Goal: Check status: Check status

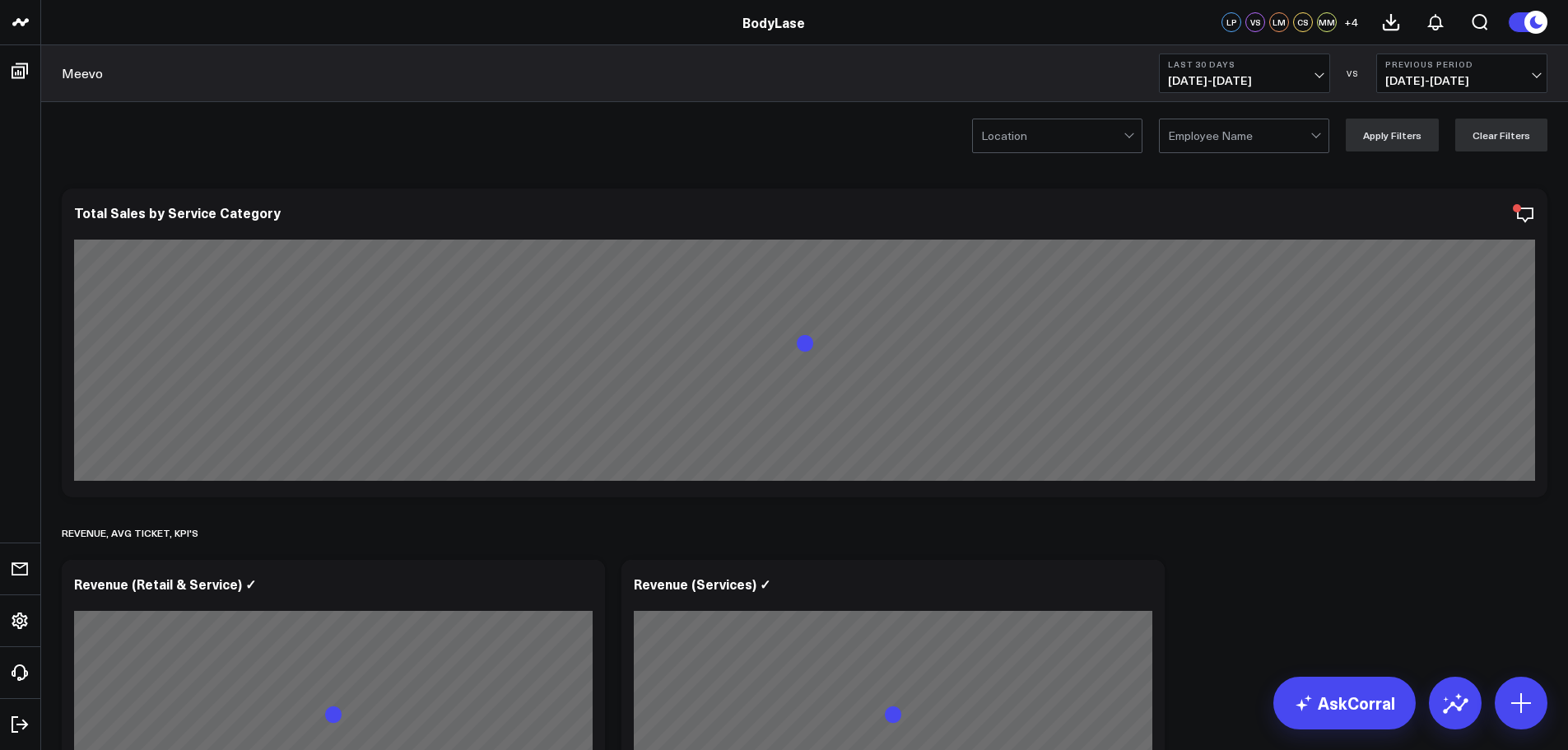
click at [1240, 79] on span "[DATE] - [DATE]" at bounding box center [1244, 80] width 153 height 13
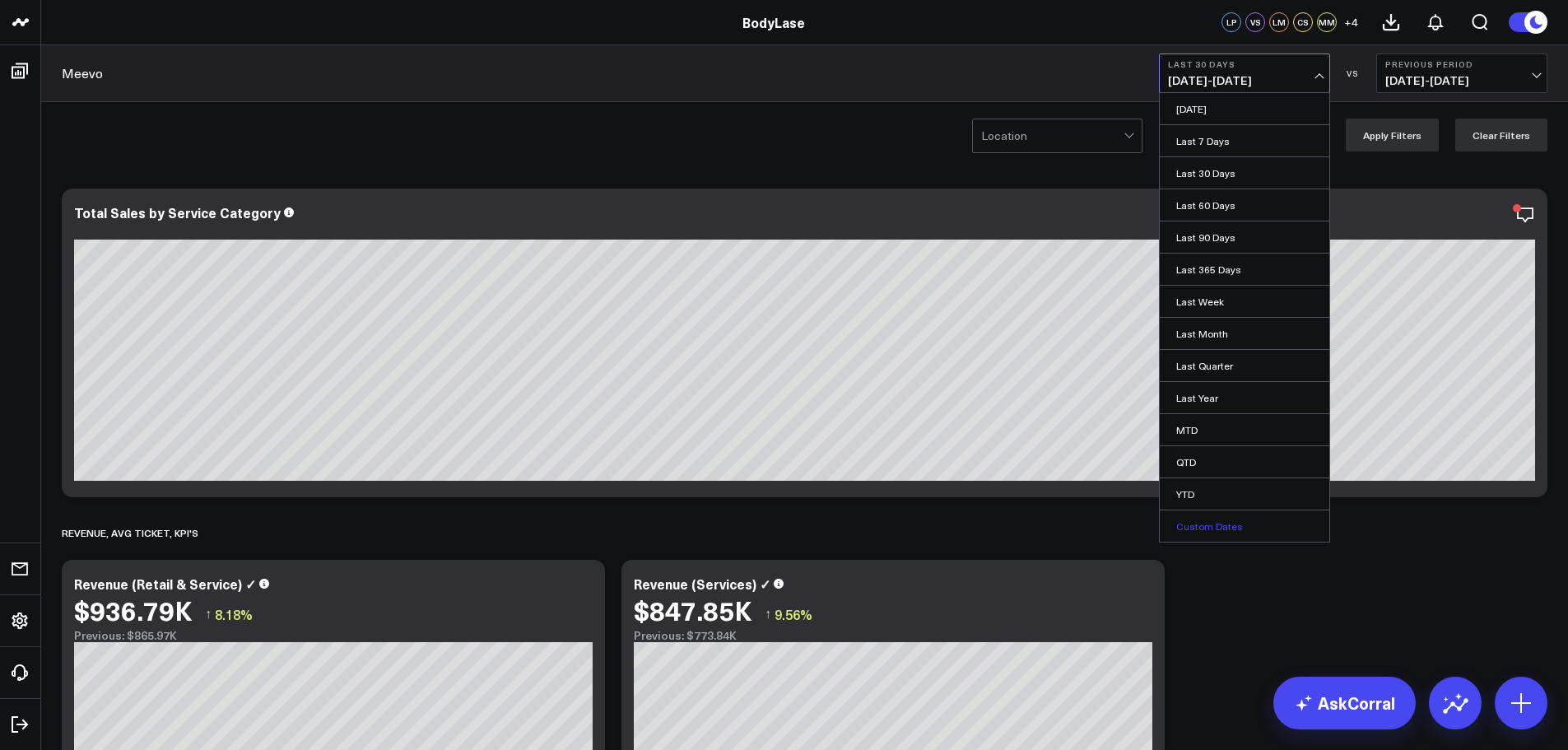
click at [1216, 519] on link "Custom Dates" at bounding box center [1244, 526] width 169 height 31
select select "9"
select select "2025"
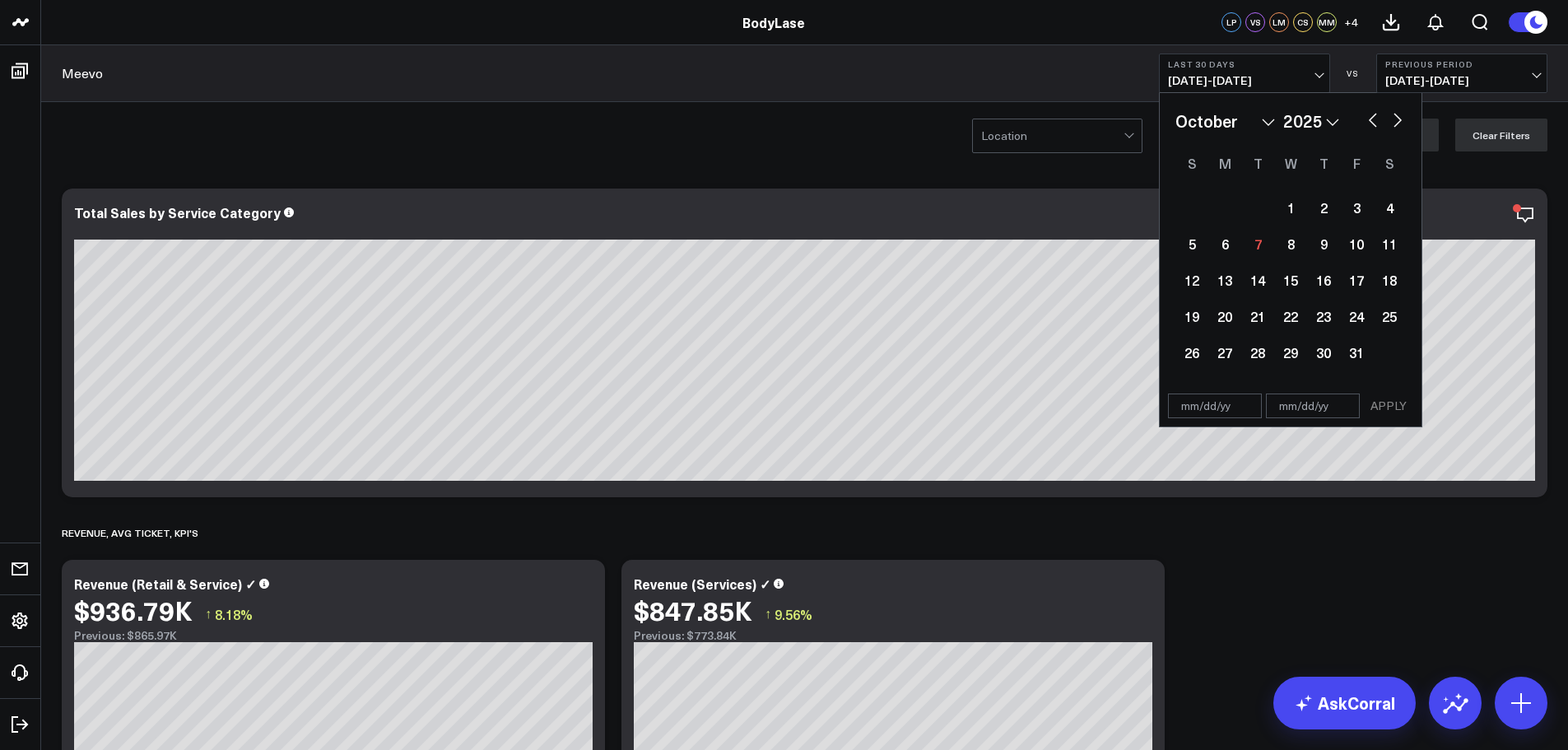
click at [1360, 113] on div "January February March April May June July August September October November [D…" at bounding box center [1290, 121] width 230 height 25
click at [1367, 116] on button "button" at bounding box center [1373, 118] width 17 height 19
select select "8"
select select "2025"
click at [1397, 116] on button "button" at bounding box center [1398, 118] width 17 height 19
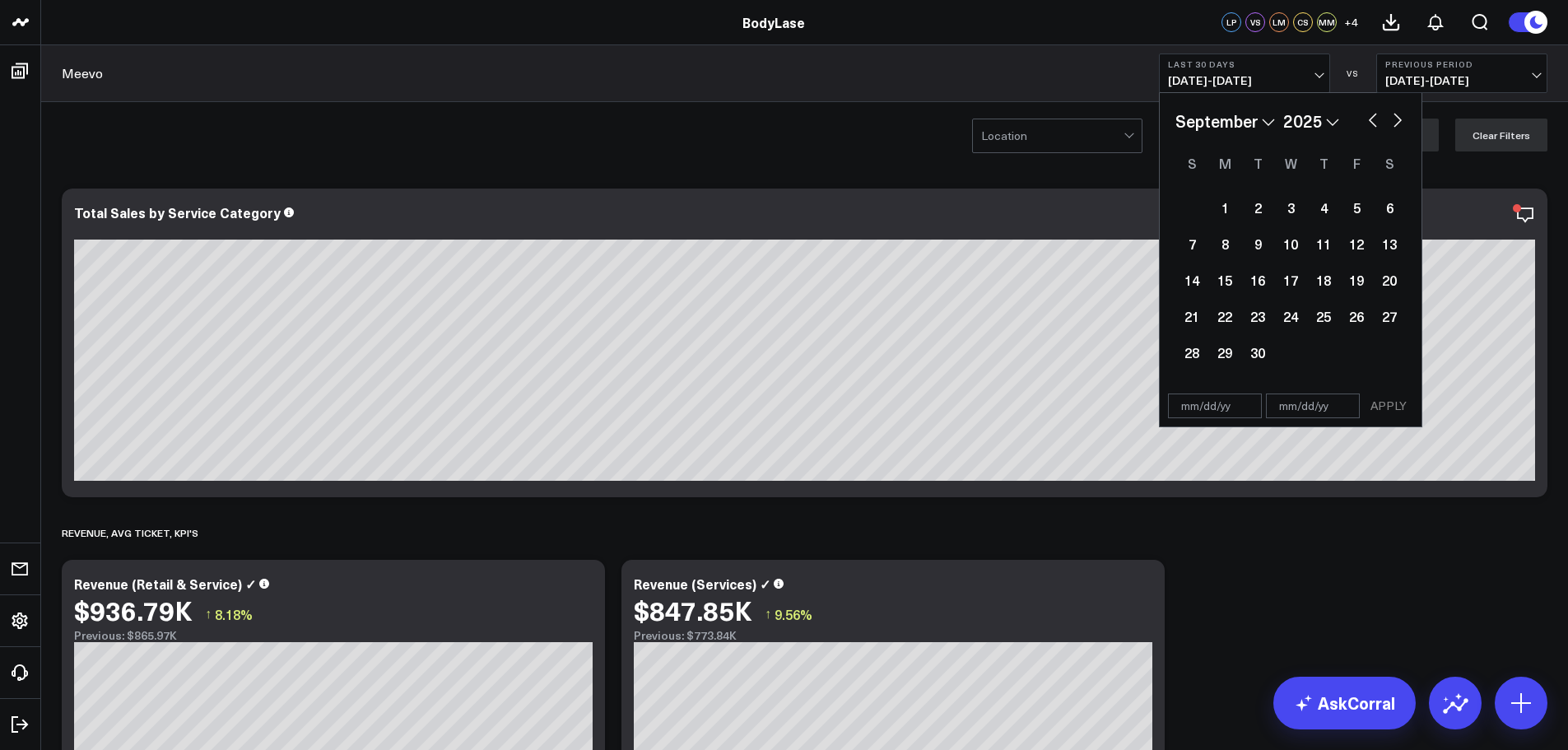
select select "9"
select select "2025"
click at [1297, 199] on div "1" at bounding box center [1290, 207] width 33 height 33
type input "[DATE]"
select select "9"
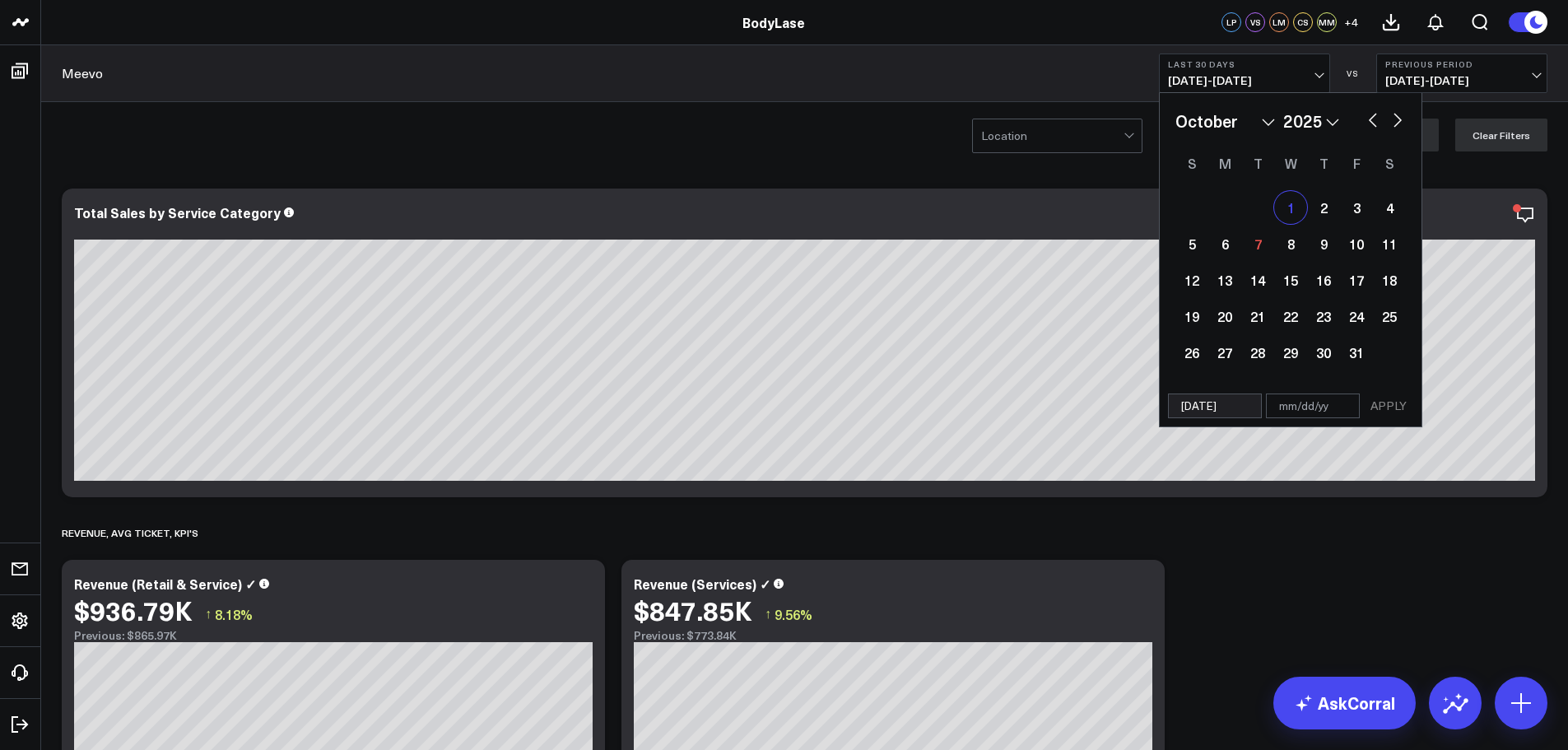
select select "2025"
click at [1367, 122] on button "button" at bounding box center [1373, 118] width 17 height 19
select select "8"
select select "2025"
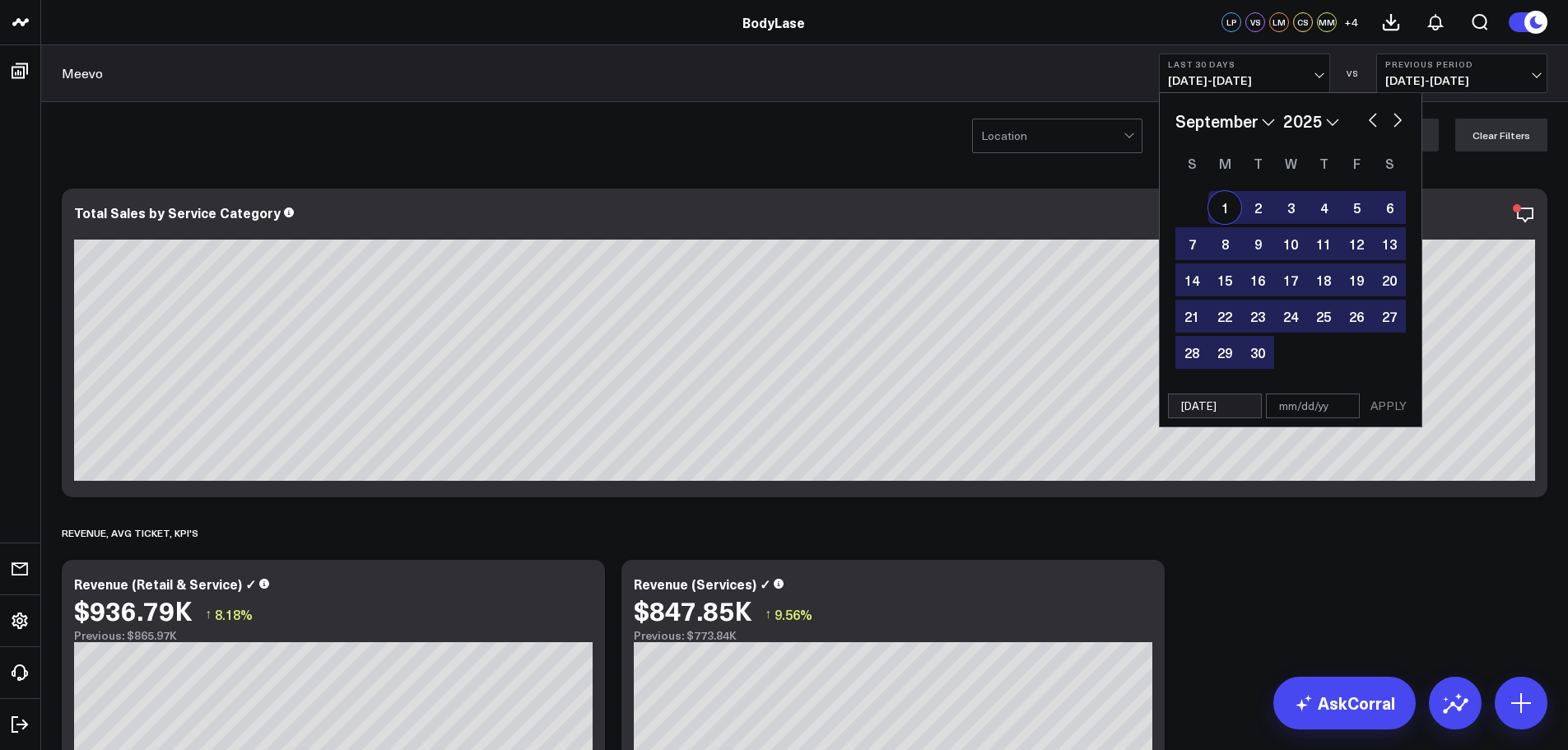
click at [1222, 219] on div "1" at bounding box center [1225, 207] width 33 height 33
type input "[DATE]"
select select "8"
select select "2025"
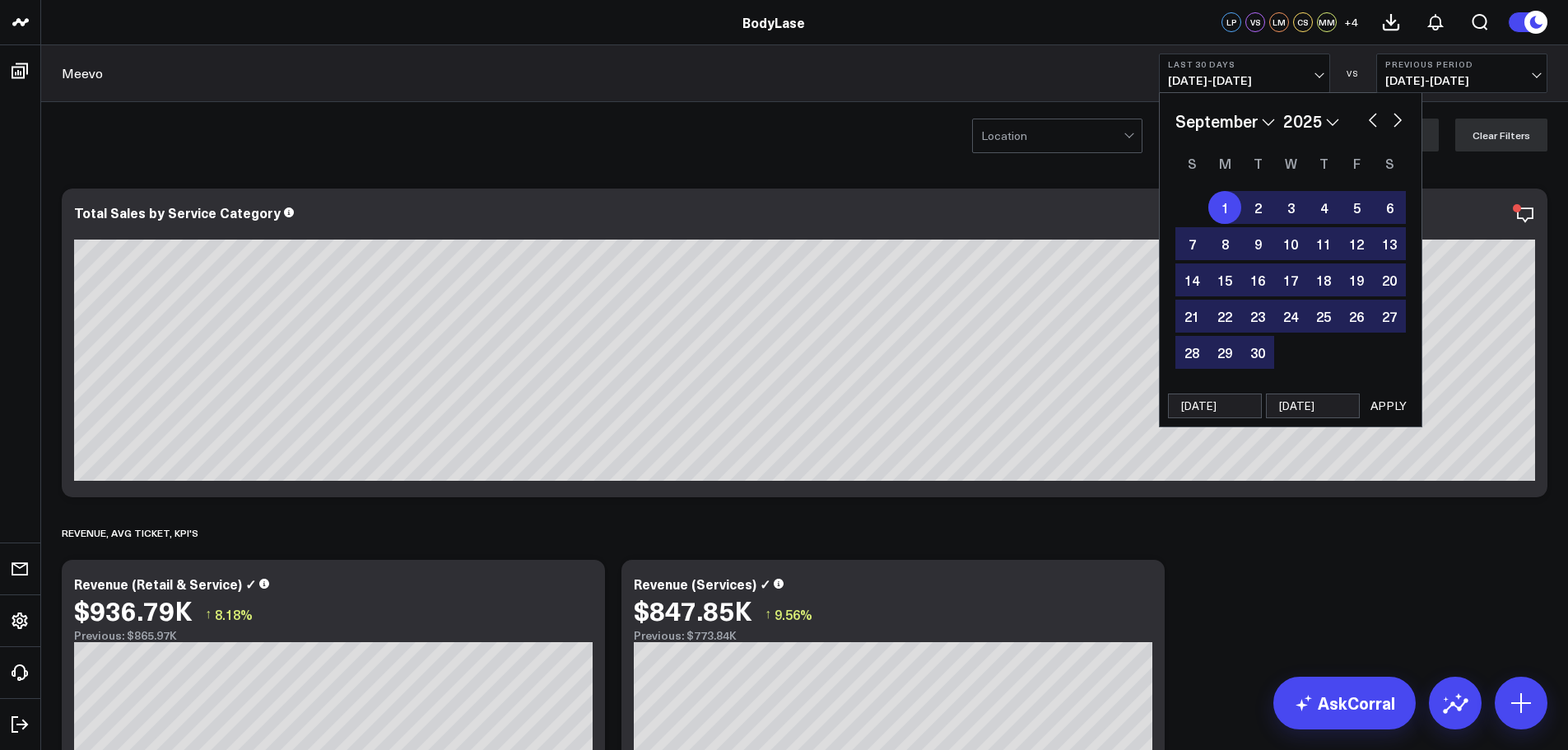
click at [1453, 70] on button "Previous Period [DATE] - [DATE]" at bounding box center [1461, 73] width 171 height 40
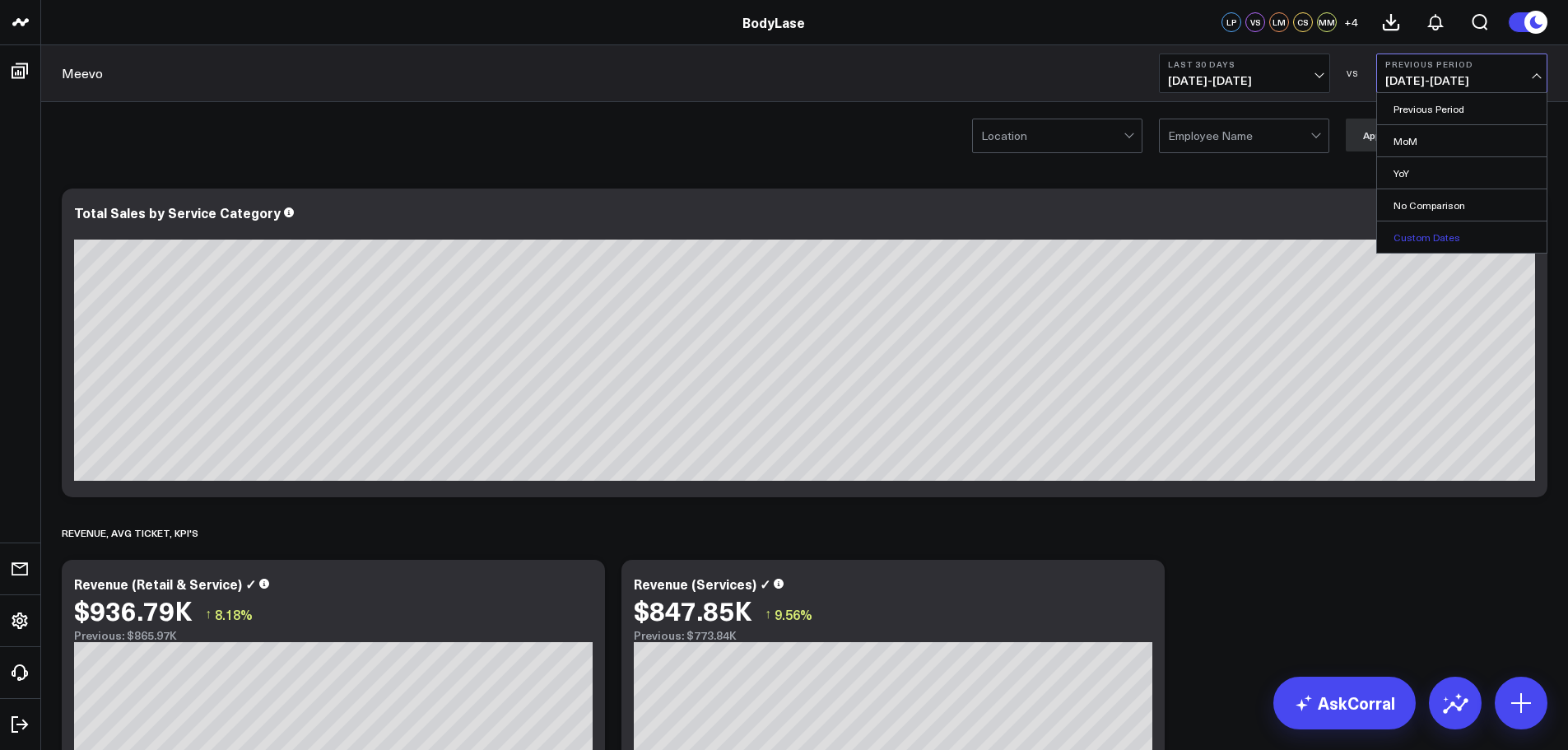
click at [1425, 249] on link "Custom Dates" at bounding box center [1461, 237] width 169 height 31
select select "9"
select select "2025"
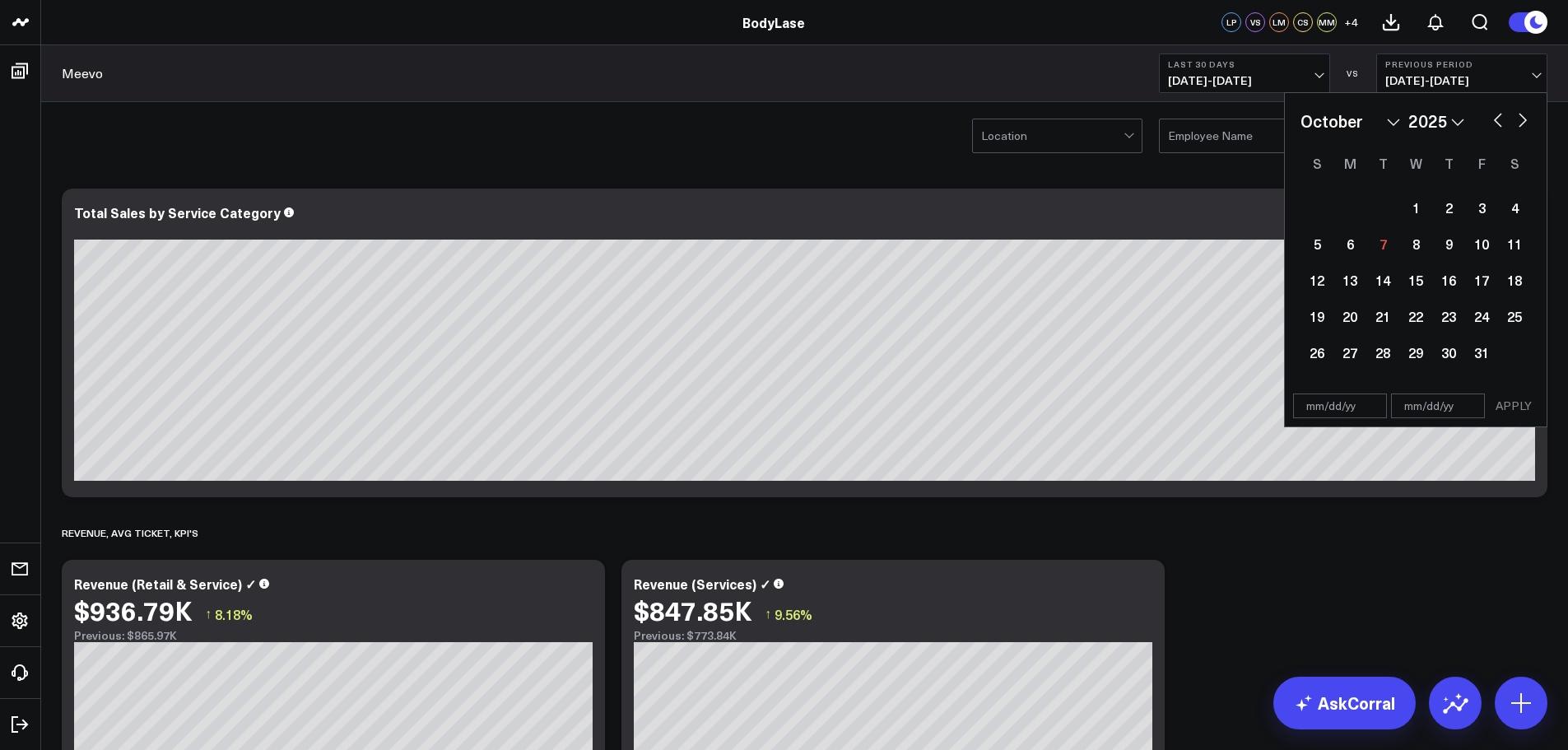
click at [1491, 120] on button "button" at bounding box center [1498, 118] width 17 height 19
select select "8"
select select "2025"
click at [1491, 120] on button "button" at bounding box center [1498, 118] width 17 height 19
select select "7"
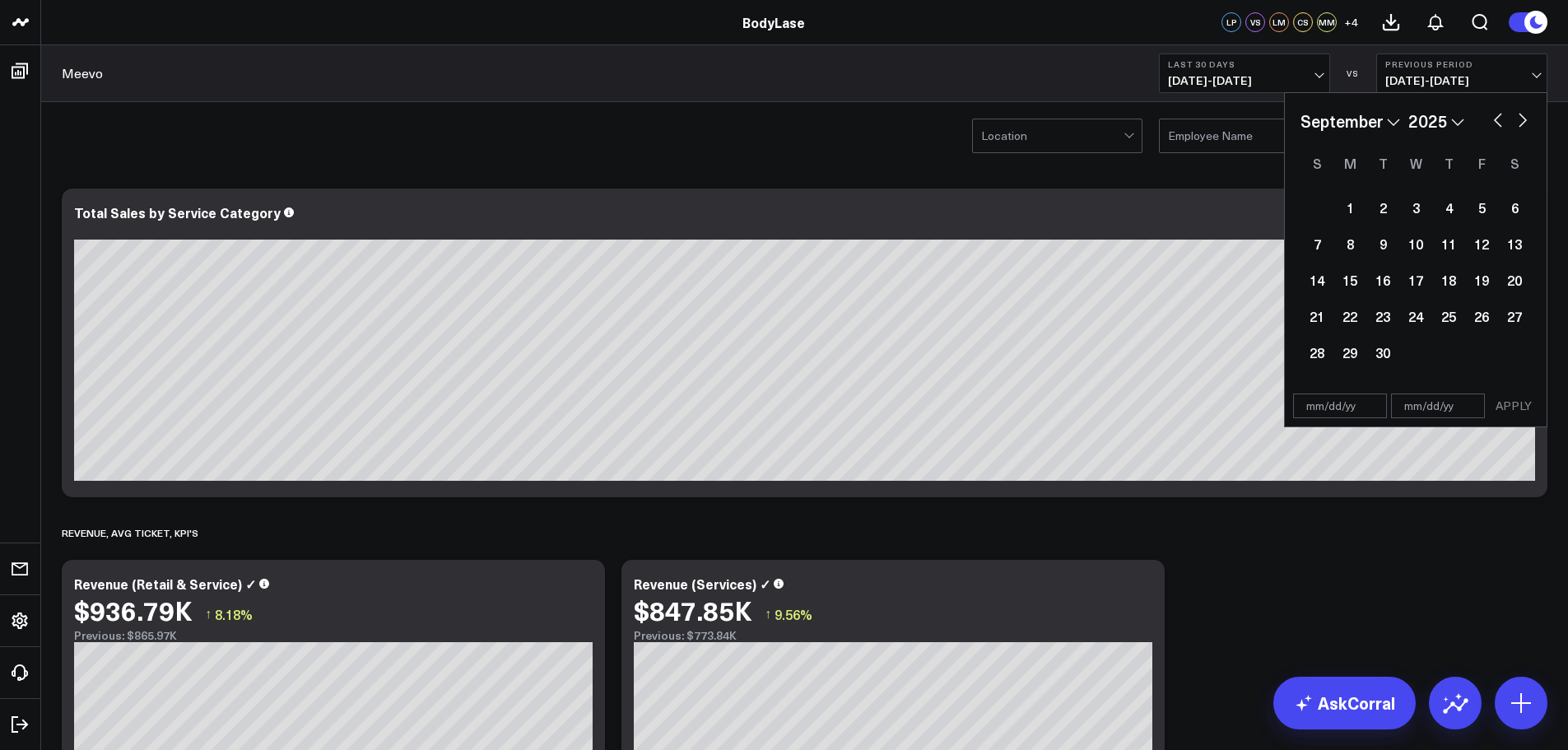
select select "2025"
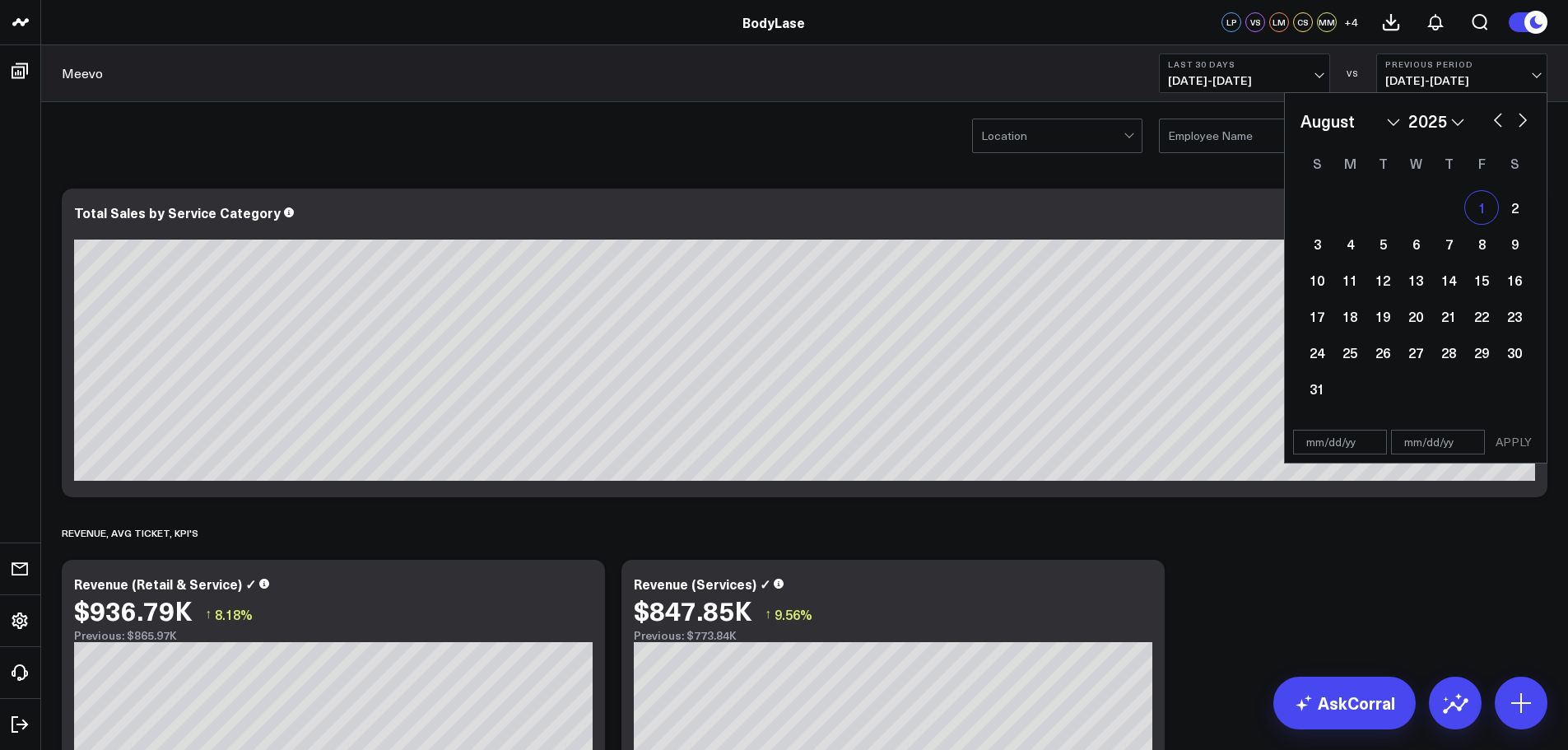
click at [1478, 202] on div "1" at bounding box center [1482, 207] width 33 height 33
type input "[DATE]"
select select "7"
select select "2025"
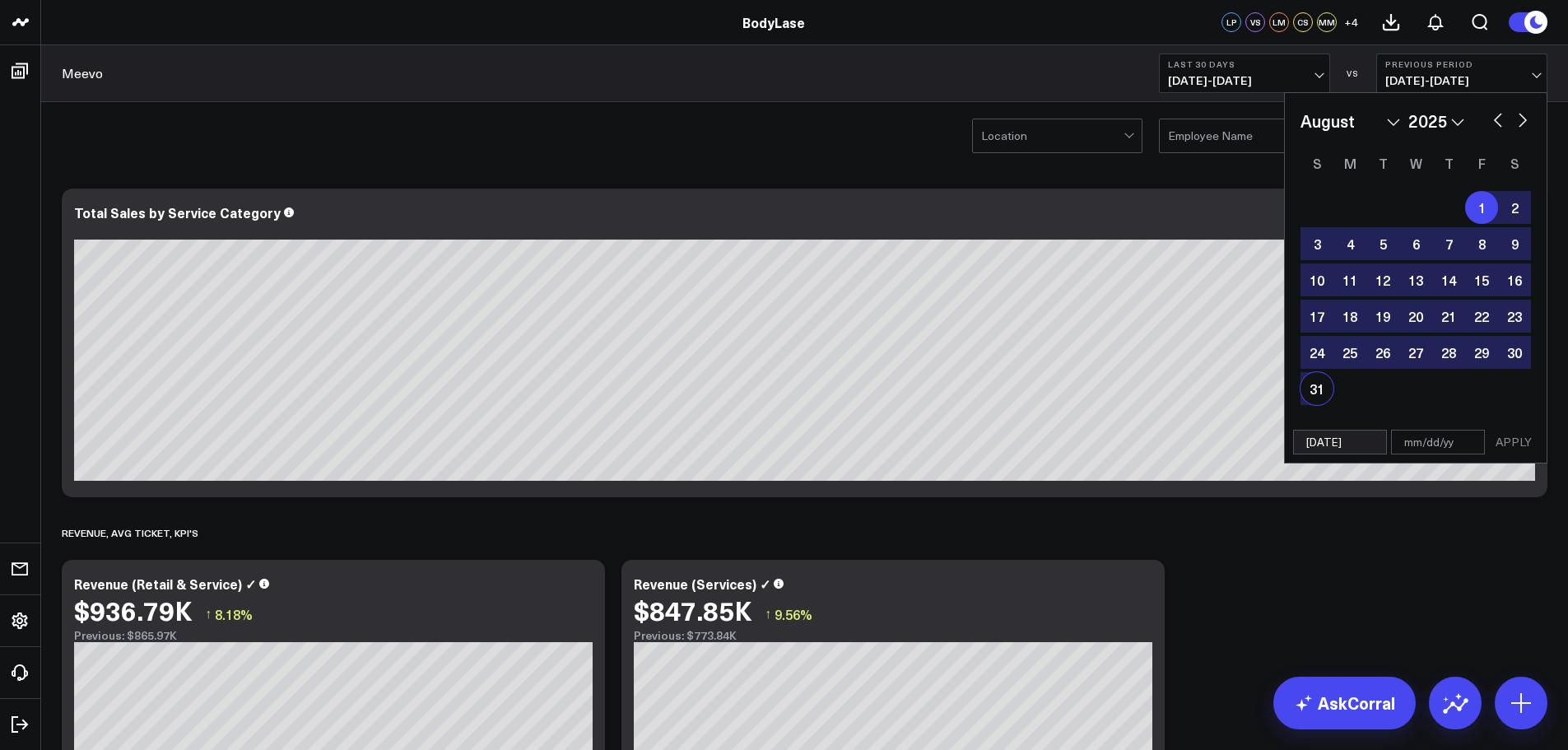
click at [1310, 399] on div "31" at bounding box center [1317, 388] width 33 height 33
type input "[DATE]"
select select "7"
select select "2025"
click at [1506, 447] on button "APPLY" at bounding box center [1514, 442] width 50 height 25
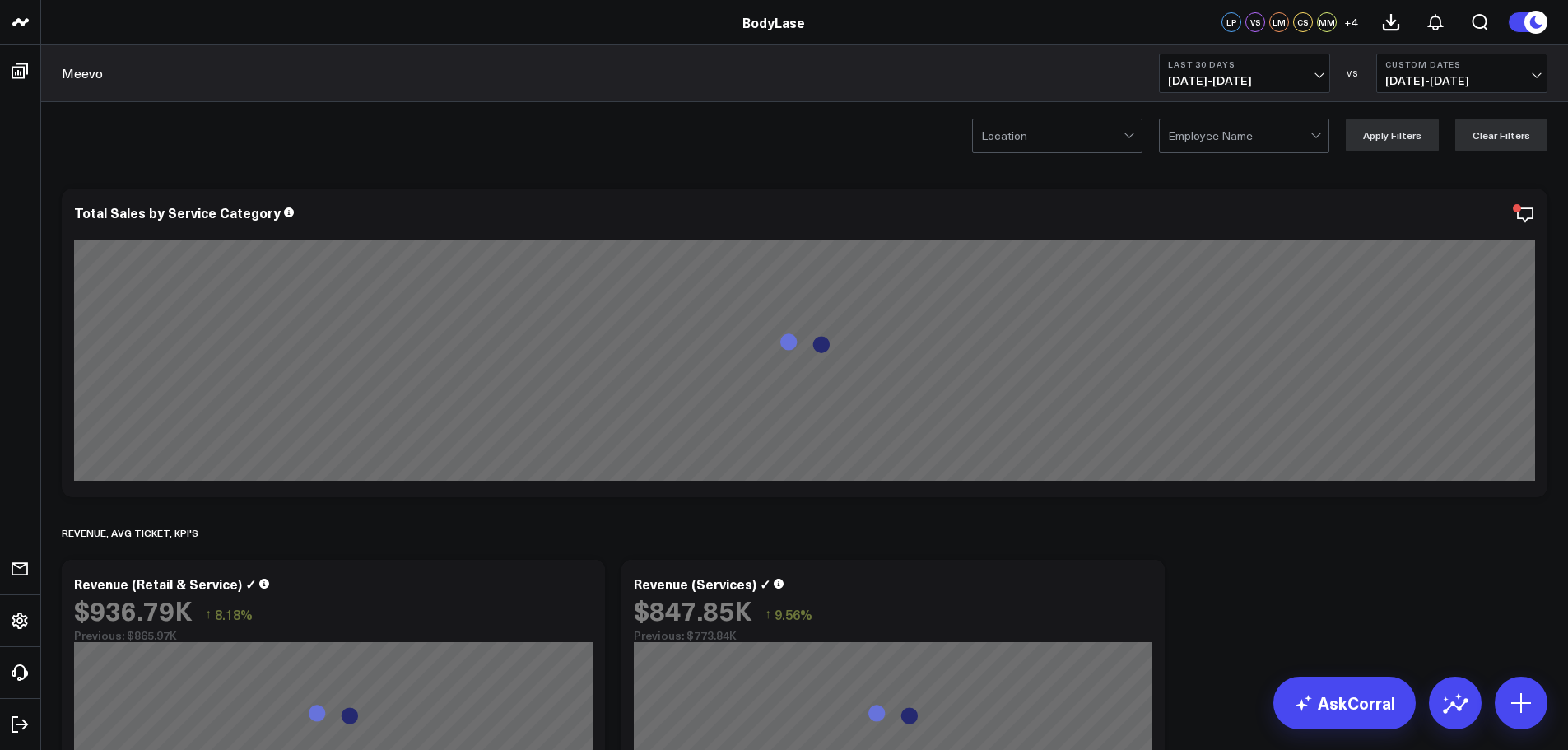
click at [1297, 56] on button "Last 30 Days [DATE] - [DATE]" at bounding box center [1244, 73] width 171 height 40
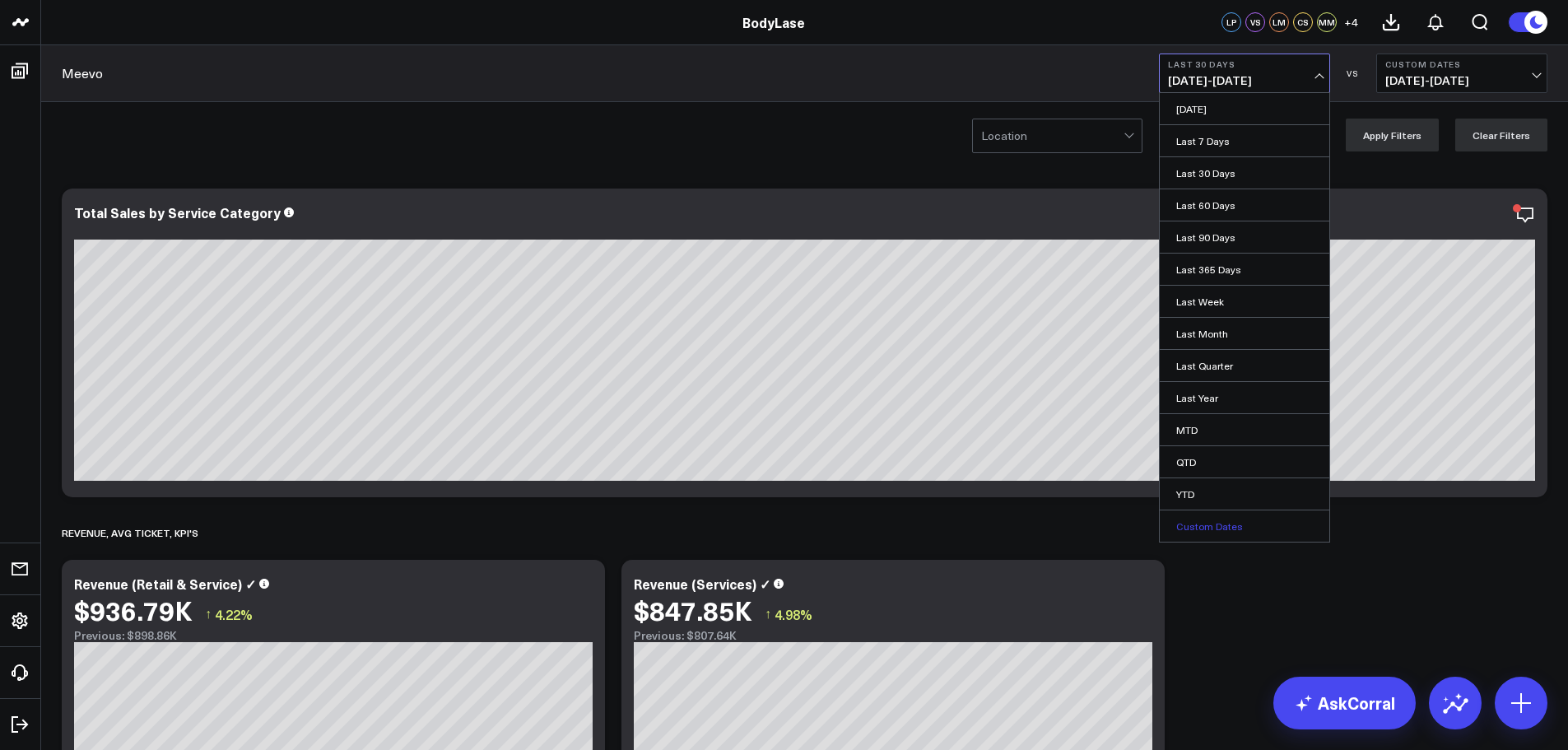
click at [1216, 525] on link "Custom Dates" at bounding box center [1244, 526] width 169 height 31
select select "9"
select select "2025"
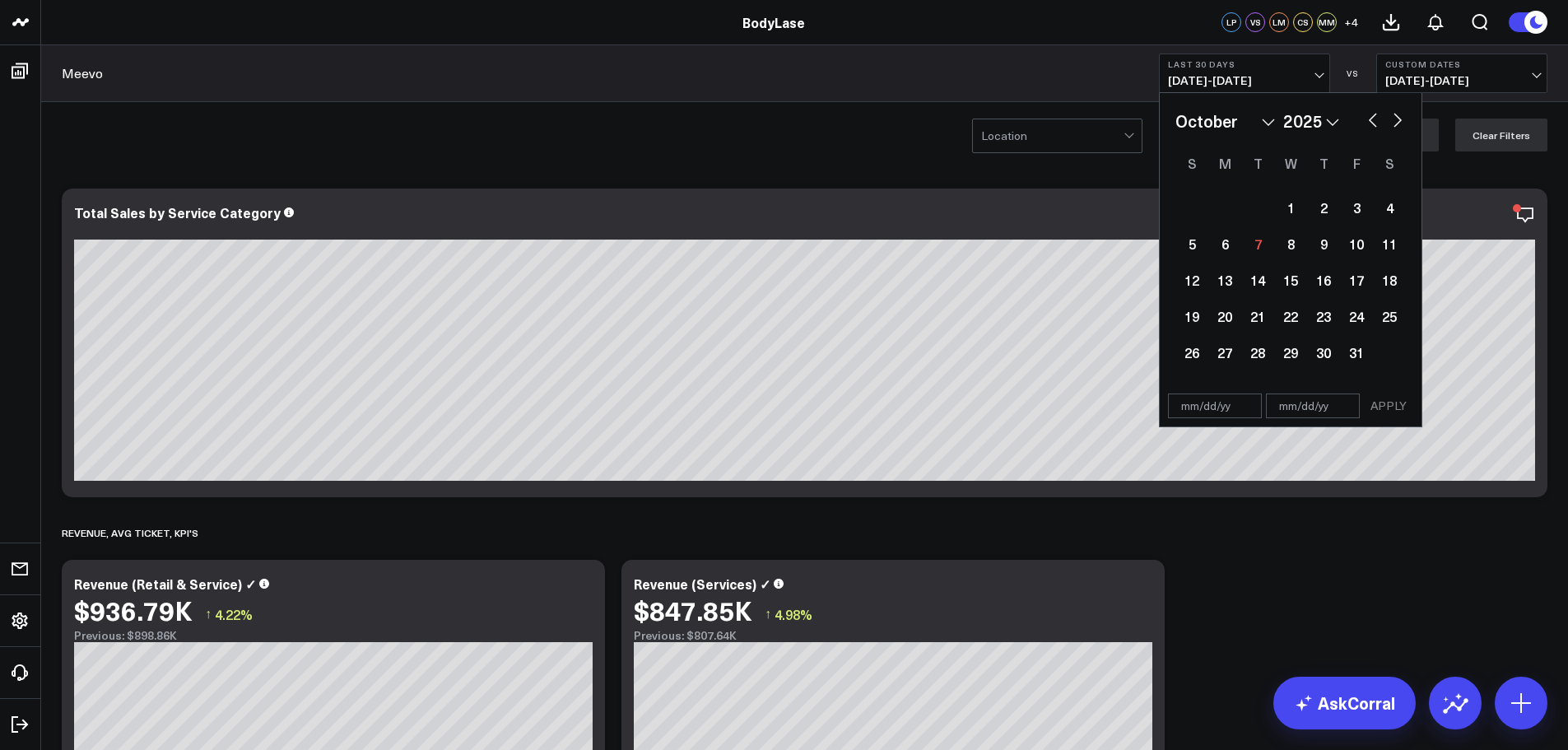
click at [1392, 106] on div "January February March April May June July August September October November [D…" at bounding box center [1290, 239] width 261 height 293
click at [1377, 116] on button "button" at bounding box center [1373, 118] width 17 height 19
select select "8"
select select "2025"
click at [1221, 206] on div "1" at bounding box center [1225, 207] width 33 height 33
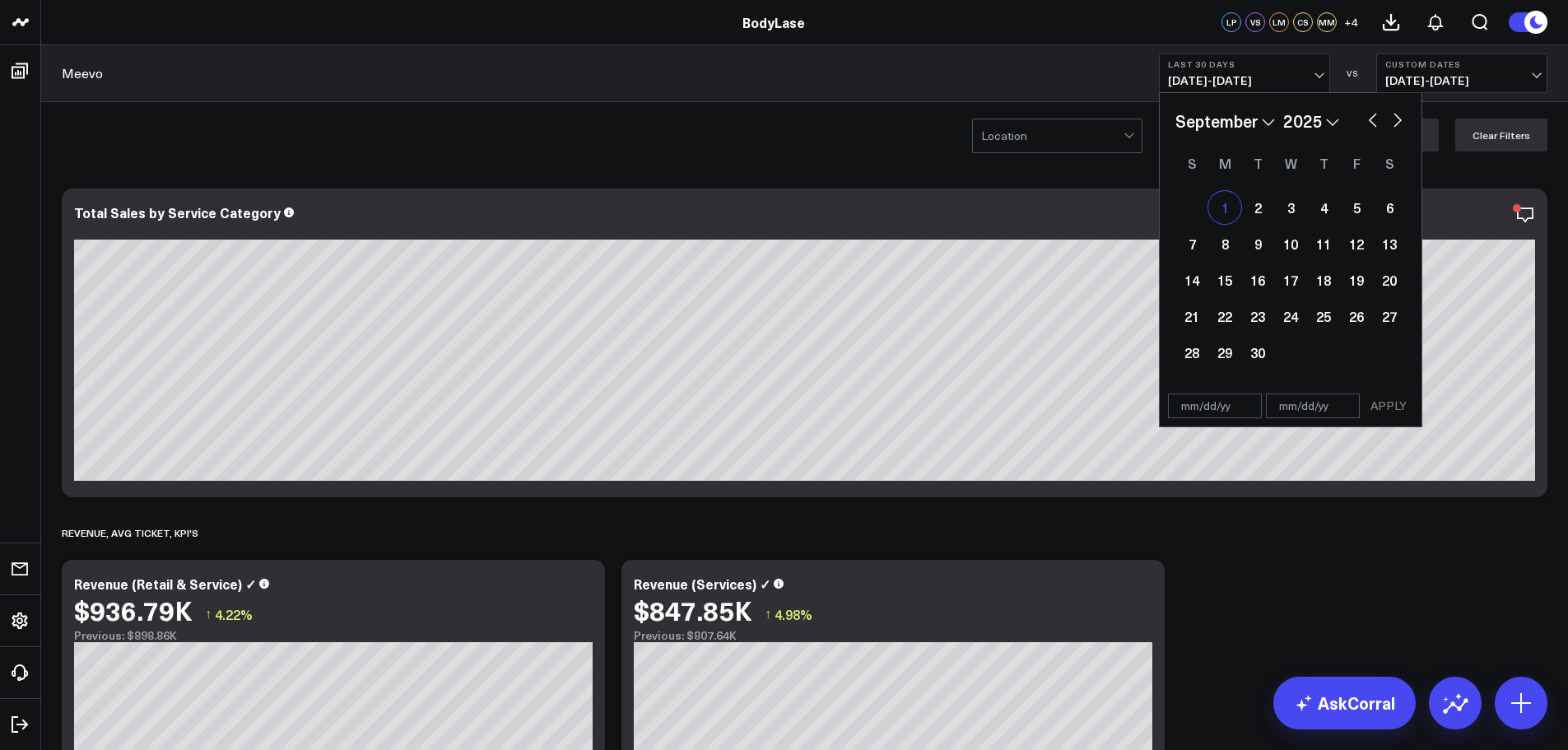
type input "[DATE]"
select select "8"
select select "2025"
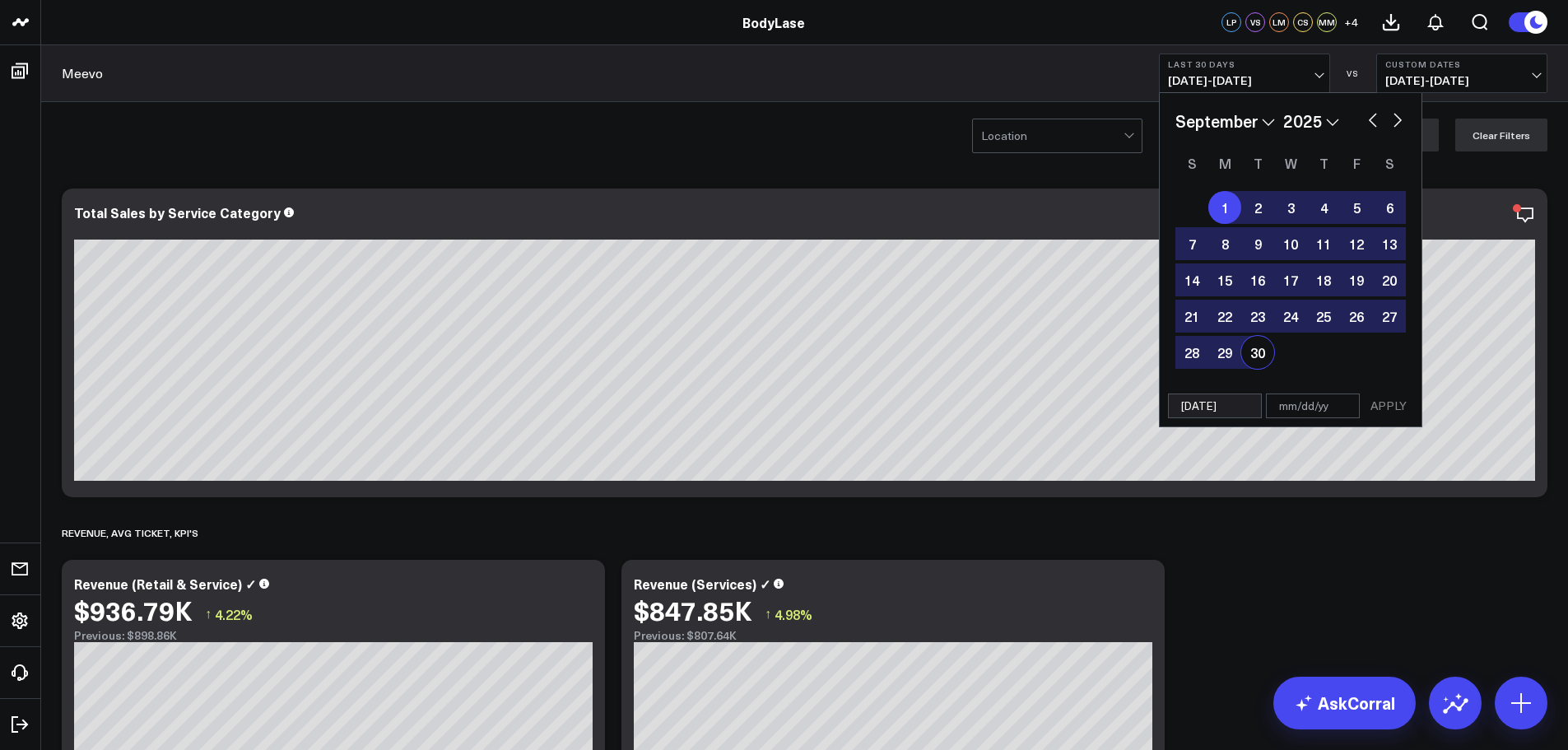
click at [1256, 357] on div "30" at bounding box center [1258, 352] width 33 height 33
type input "[DATE]"
select select "8"
select select "2025"
click at [1399, 410] on button "APPLY" at bounding box center [1389, 406] width 50 height 25
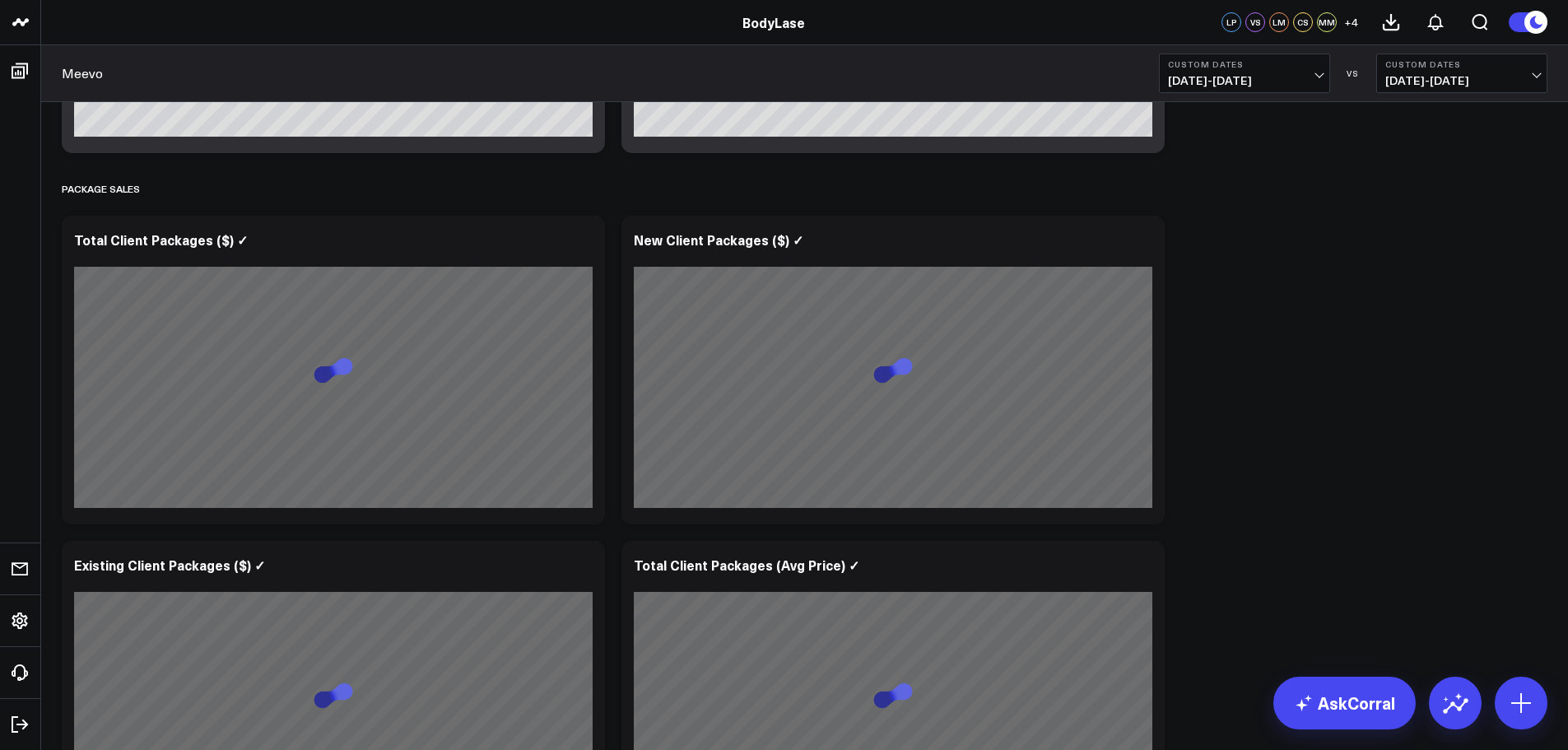
scroll to position [3128, 0]
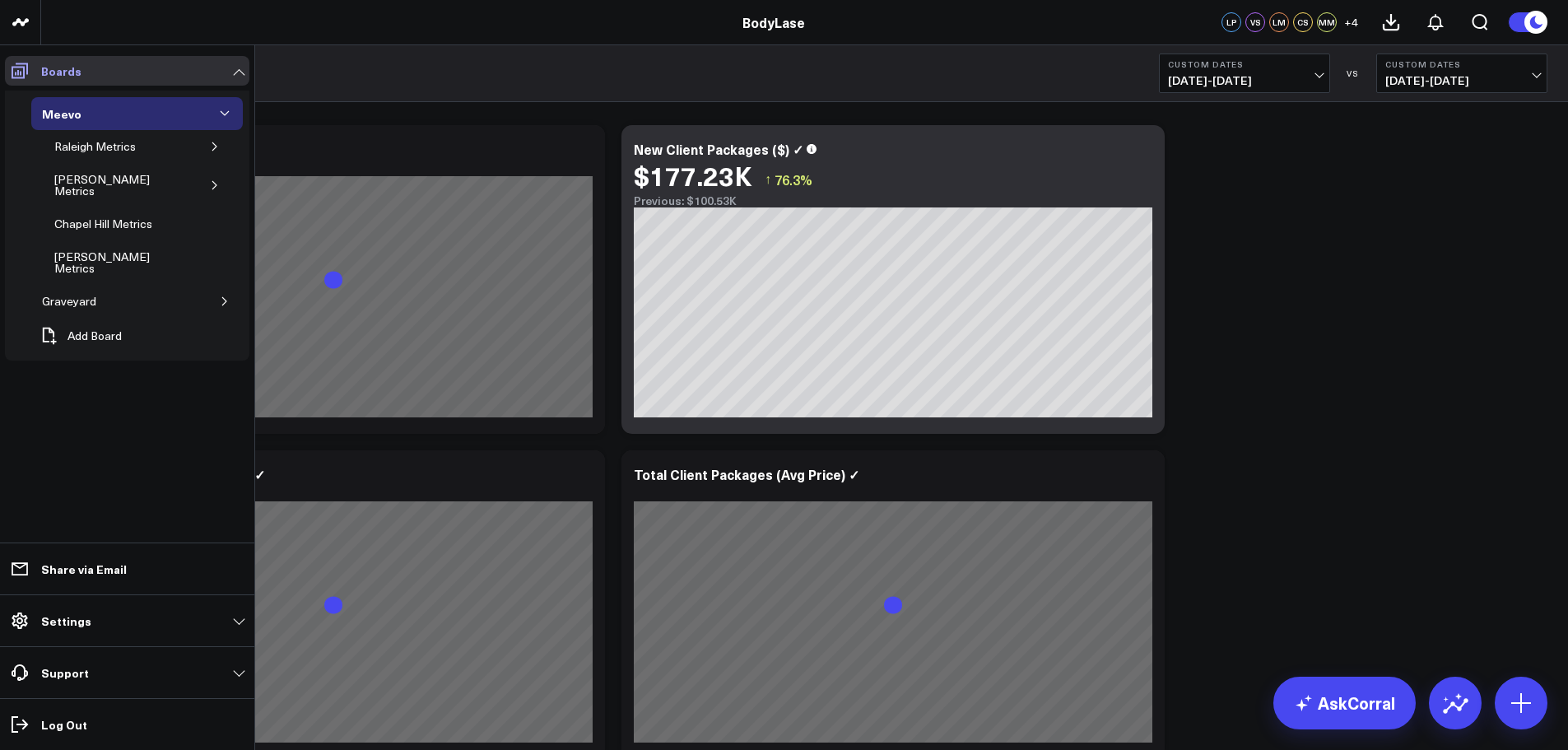
click at [28, 76] on icon at bounding box center [19, 70] width 19 height 19
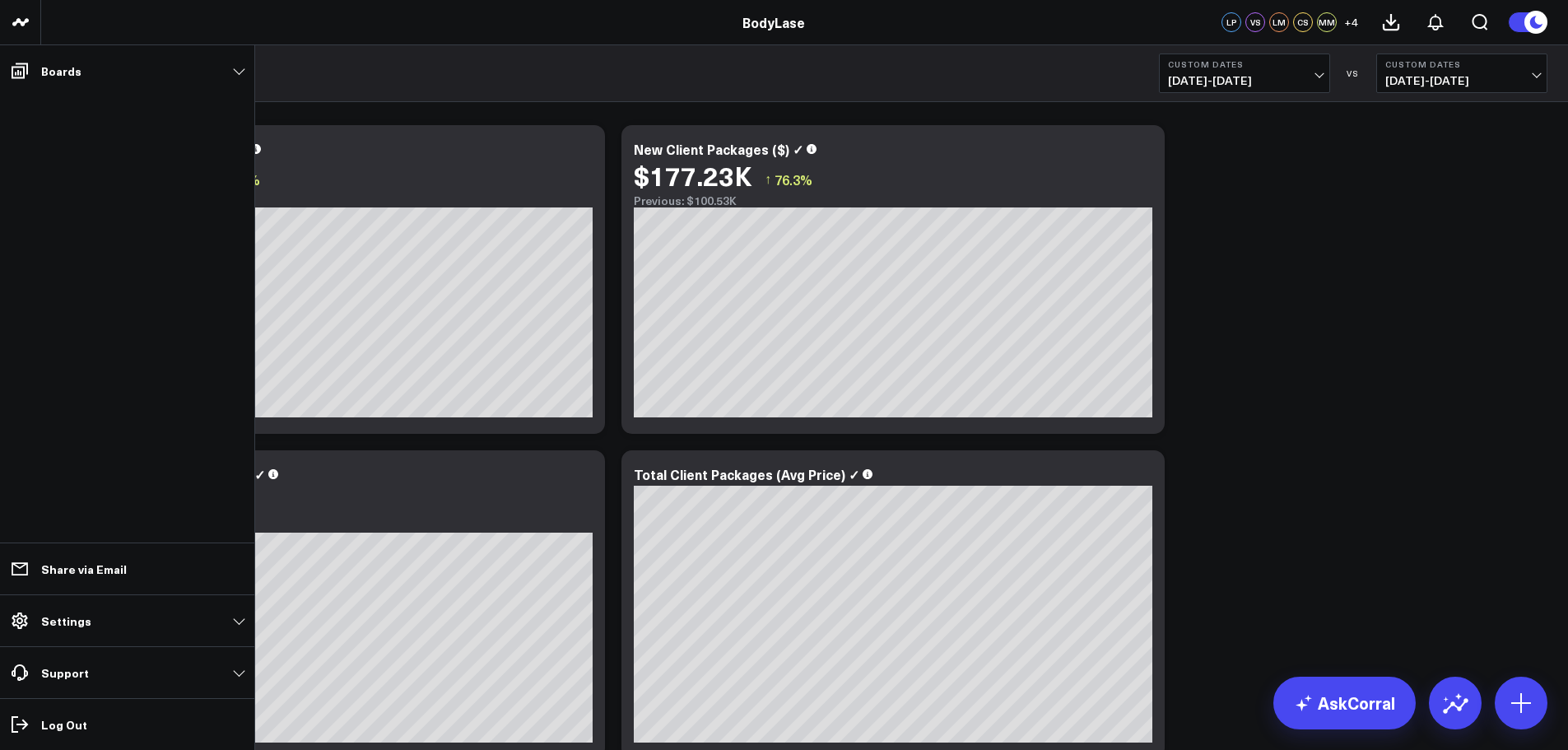
click at [10, 86] on li "Boards Meevo Raleigh Metrics [PERSON_NAME] Metrics Chapel Hill Metrics [PERSON_…" at bounding box center [127, 70] width 254 height 51
click at [23, 68] on icon at bounding box center [19, 70] width 19 height 19
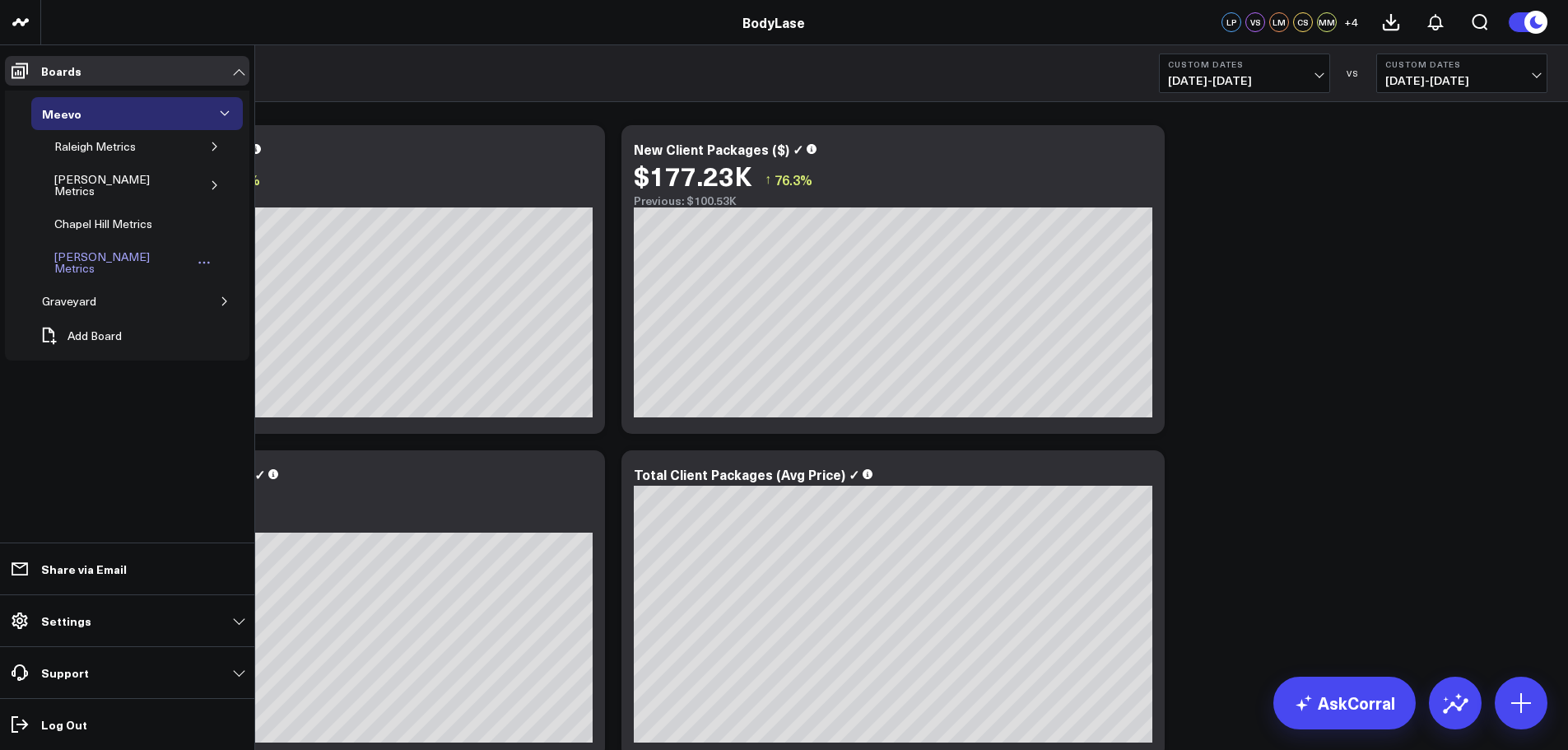
click at [98, 251] on div "[PERSON_NAME] Metrics" at bounding box center [121, 262] width 143 height 31
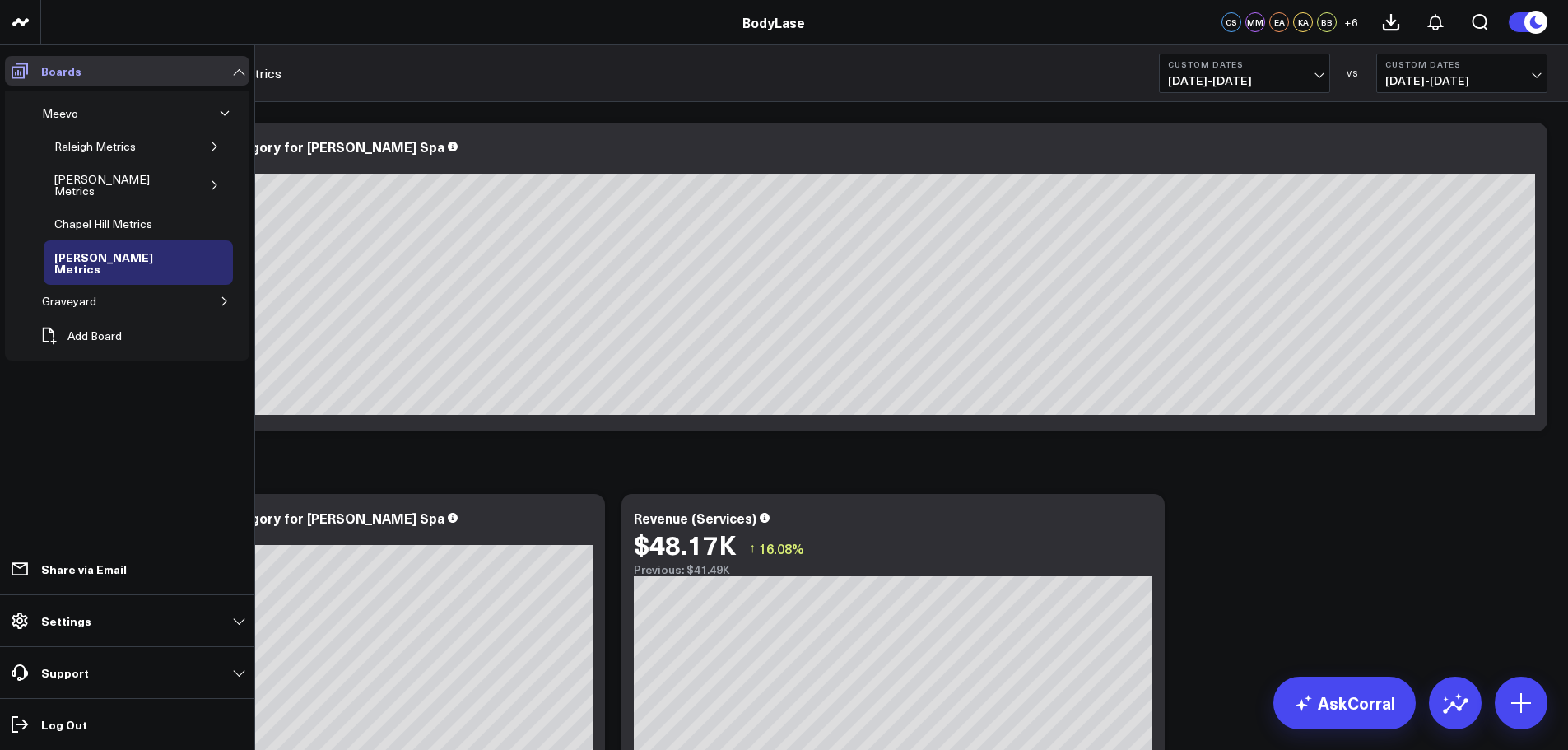
click at [230, 66] on link "Boards" at bounding box center [127, 71] width 245 height 29
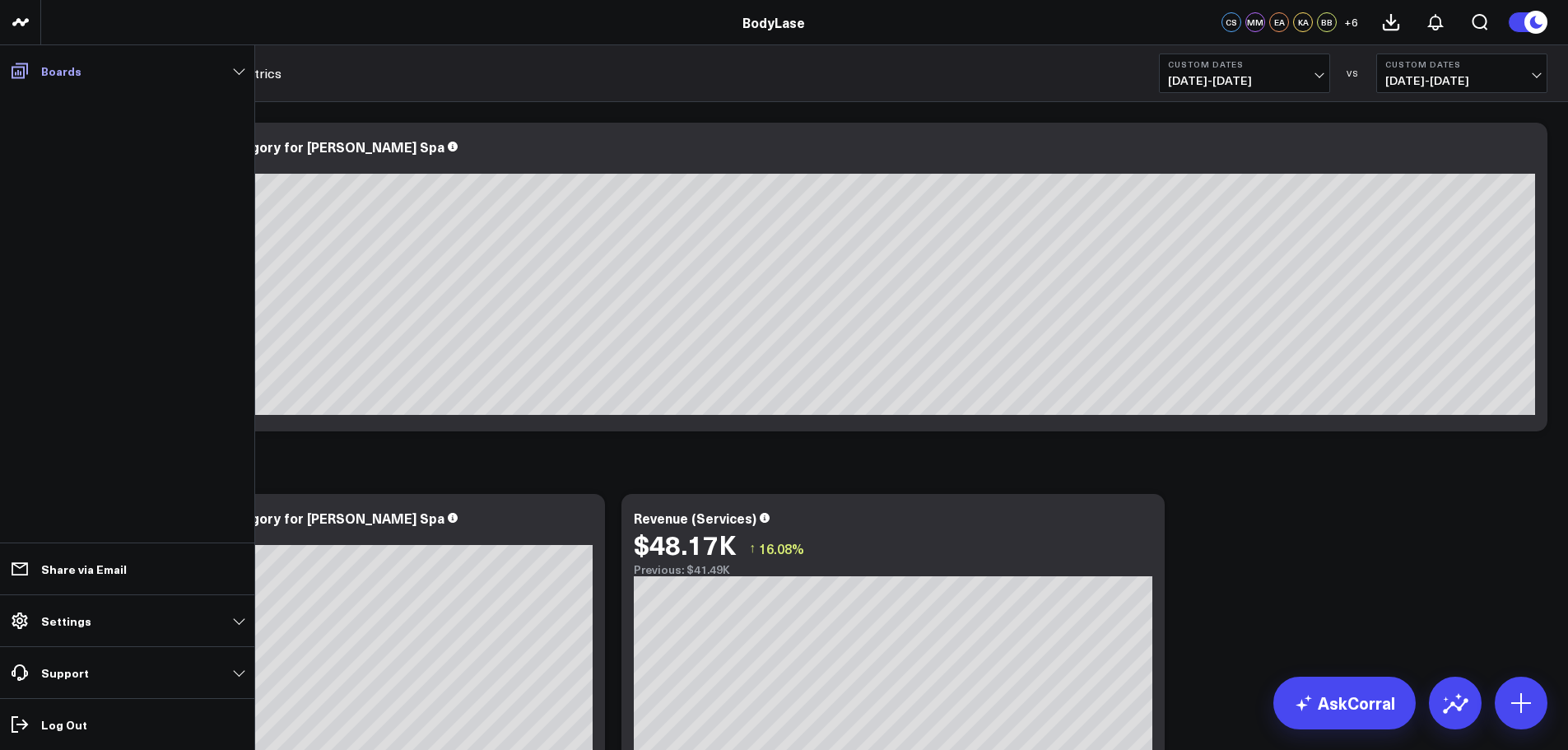
click at [237, 74] on link "Boards" at bounding box center [127, 71] width 245 height 29
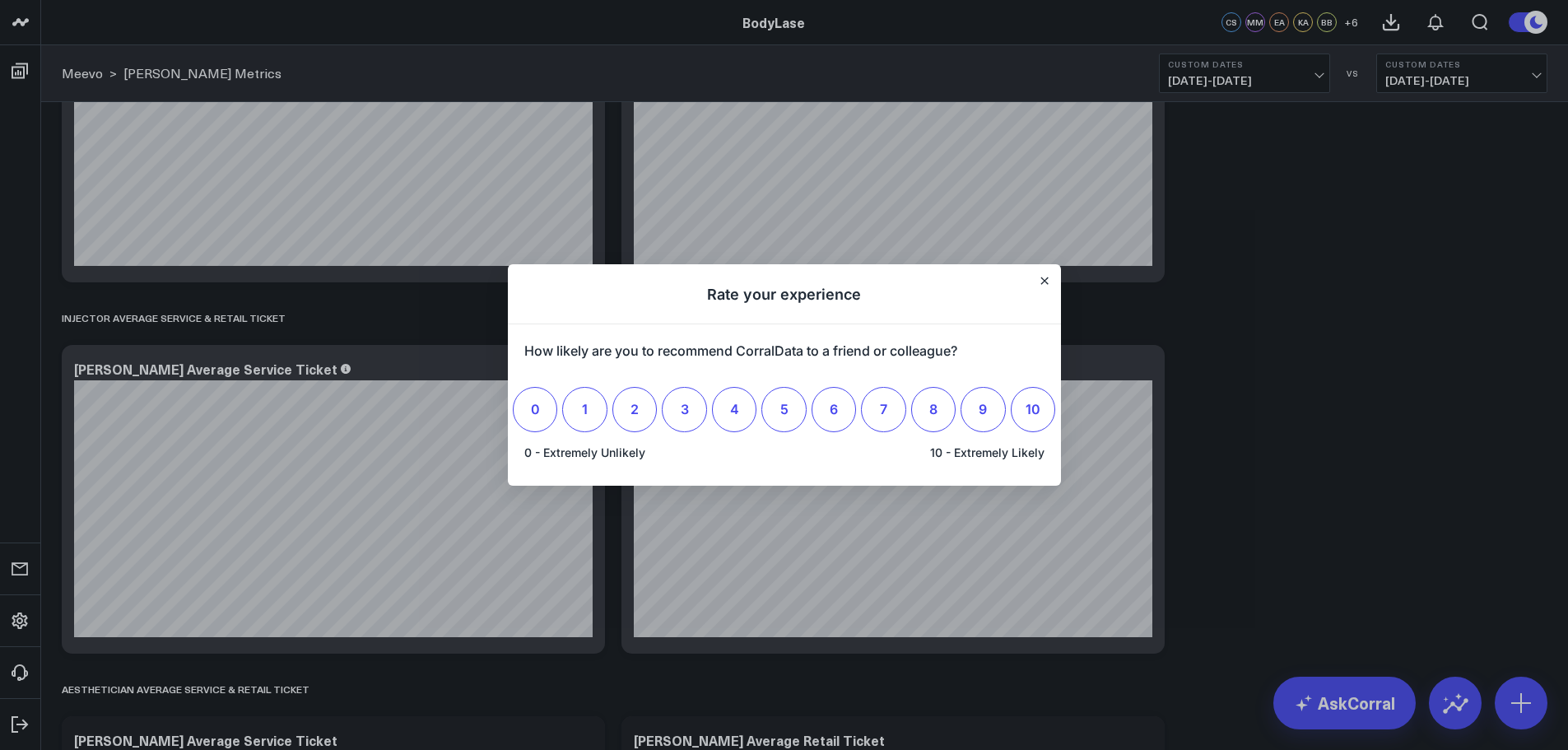
scroll to position [2634, 0]
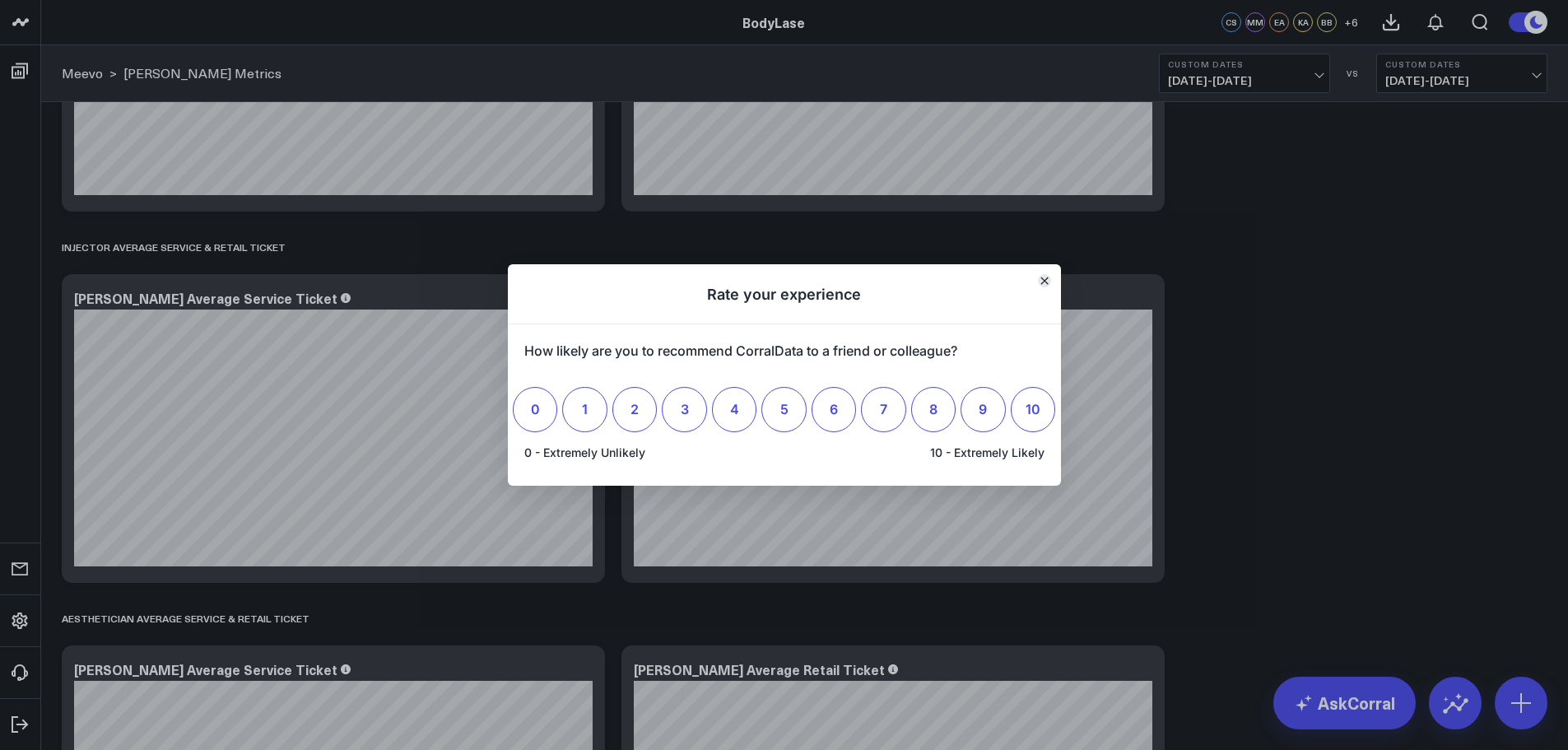
click at [1047, 277] on icon "Close" at bounding box center [1043, 281] width 8 height 8
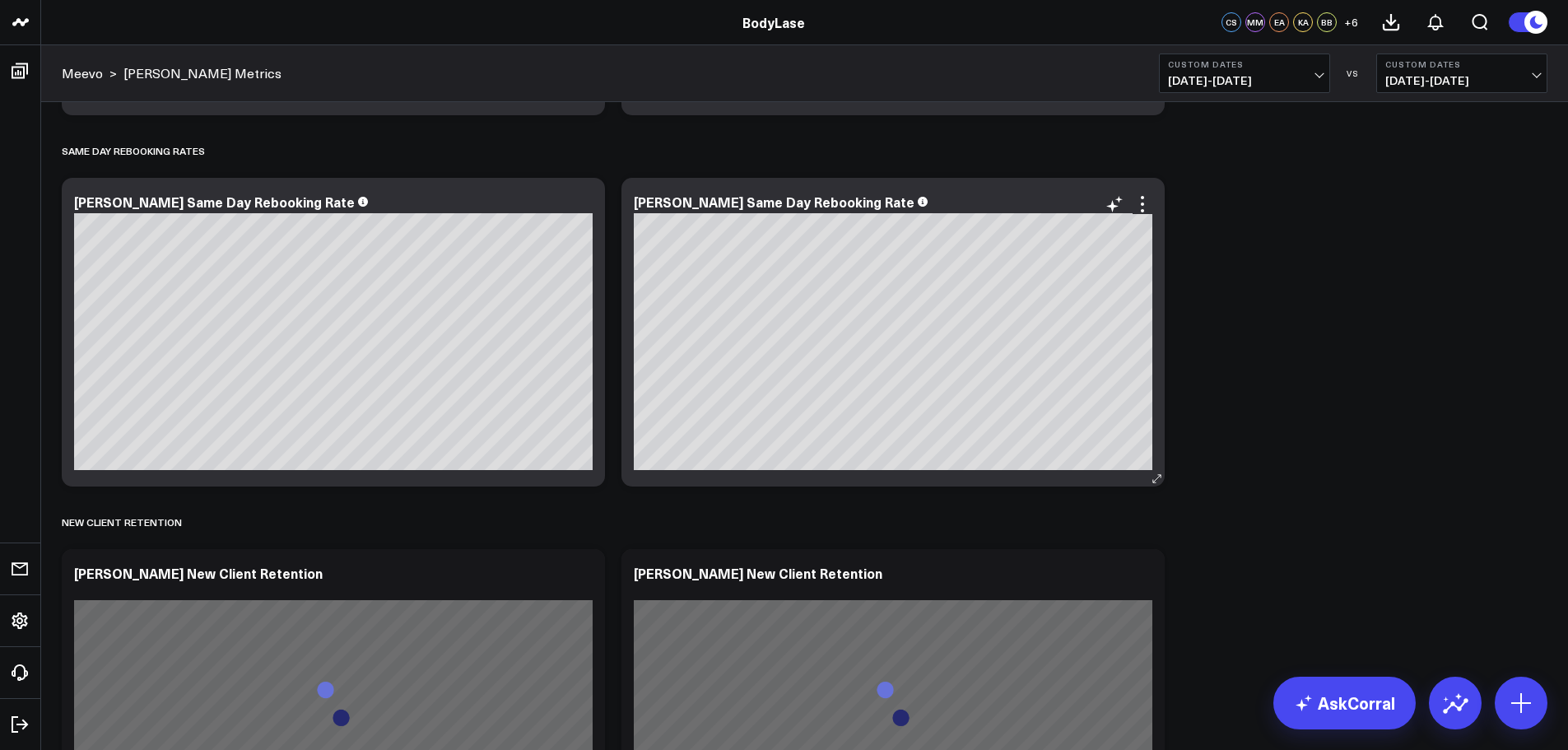
scroll to position [3539, 0]
